Goal: Understand process/instructions

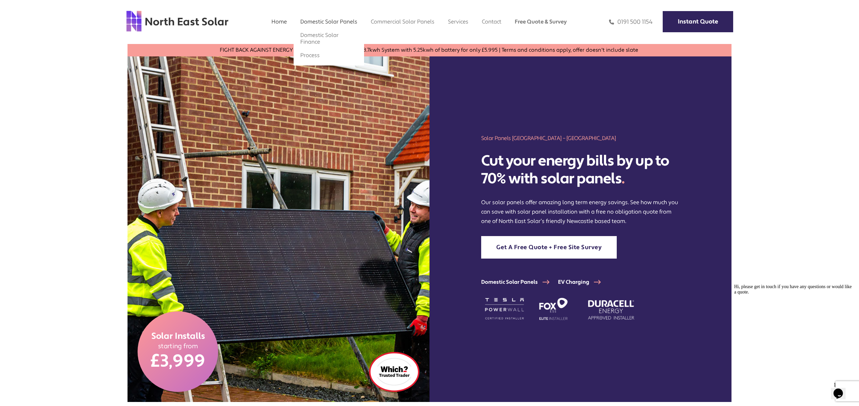
click at [336, 22] on link "Domestic Solar Panels" at bounding box center [328, 21] width 57 height 7
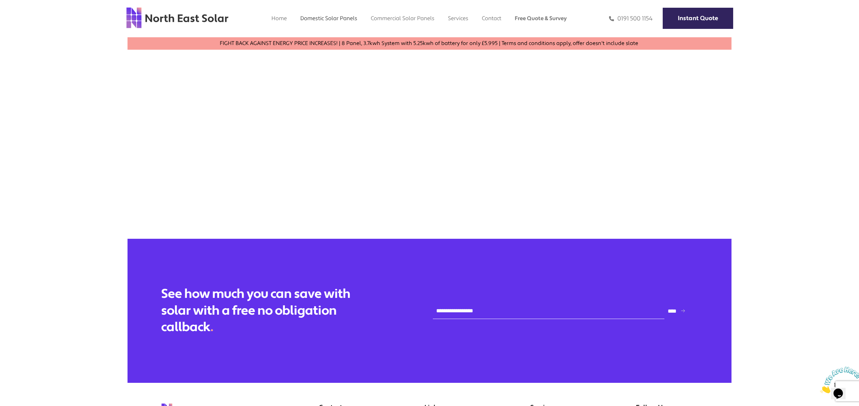
scroll to position [1751, 0]
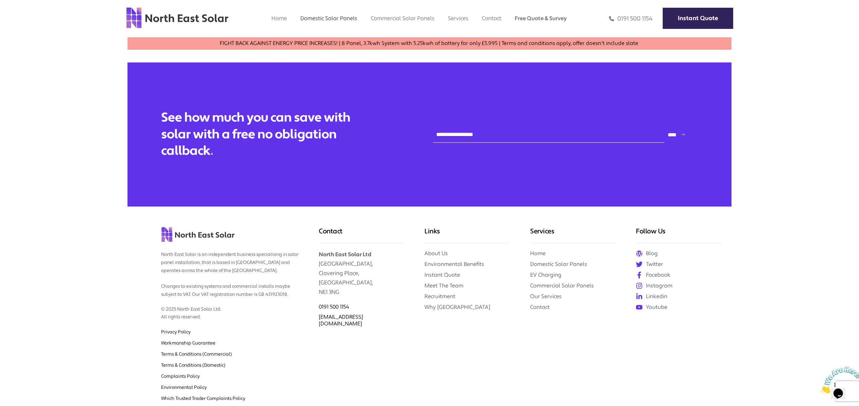
click at [495, 30] on div "Home Domestic Domestic Solar Panels Domestic Solar Finance Process Commercial C…" at bounding box center [429, 18] width 654 height 37
click at [308, 53] on link "Process" at bounding box center [309, 51] width 19 height 7
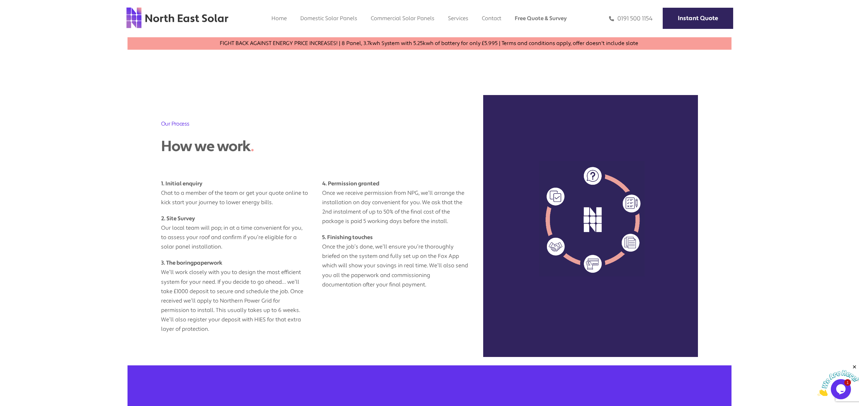
scroll to position [302, 0]
